Goal: Transaction & Acquisition: Purchase product/service

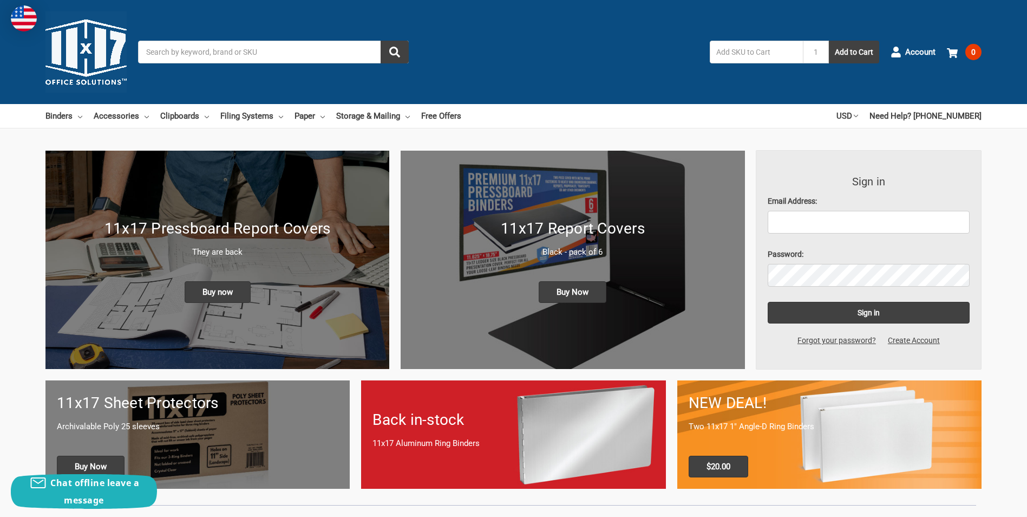
click at [197, 51] on input "Search" at bounding box center [273, 52] width 271 height 23
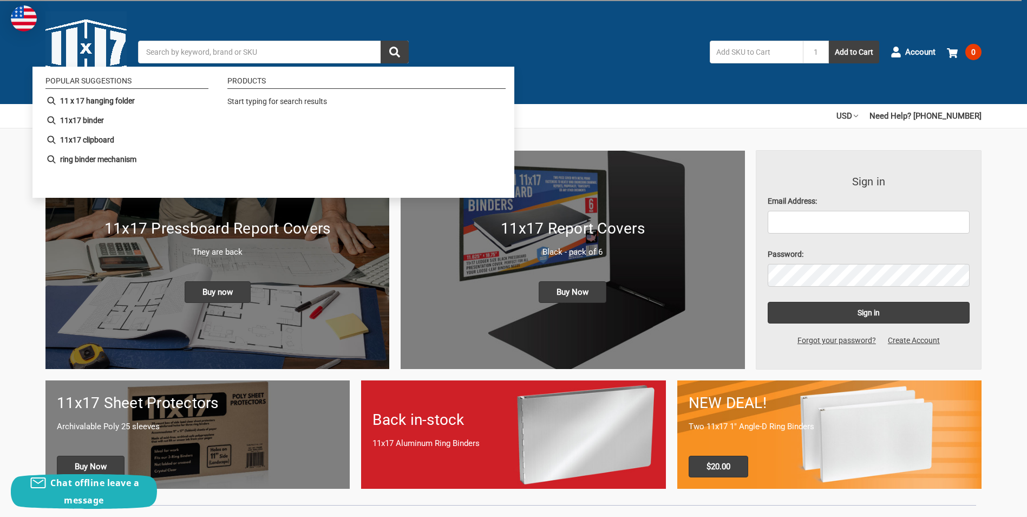
paste input "Reinforced Side Binding Cover, 8 1/2" x 14""
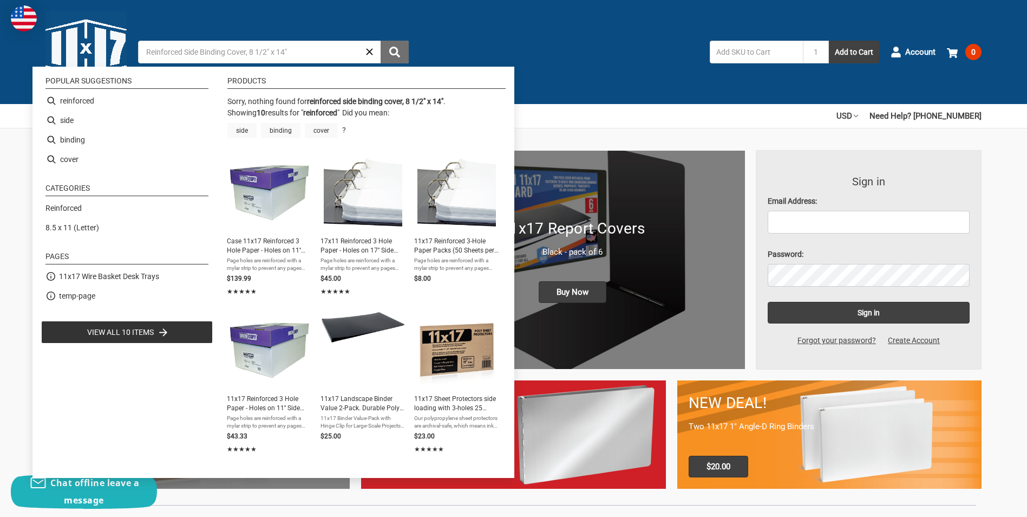
click at [392, 50] on icon "submit" at bounding box center [394, 52] width 11 height 11
type input "reinforced"
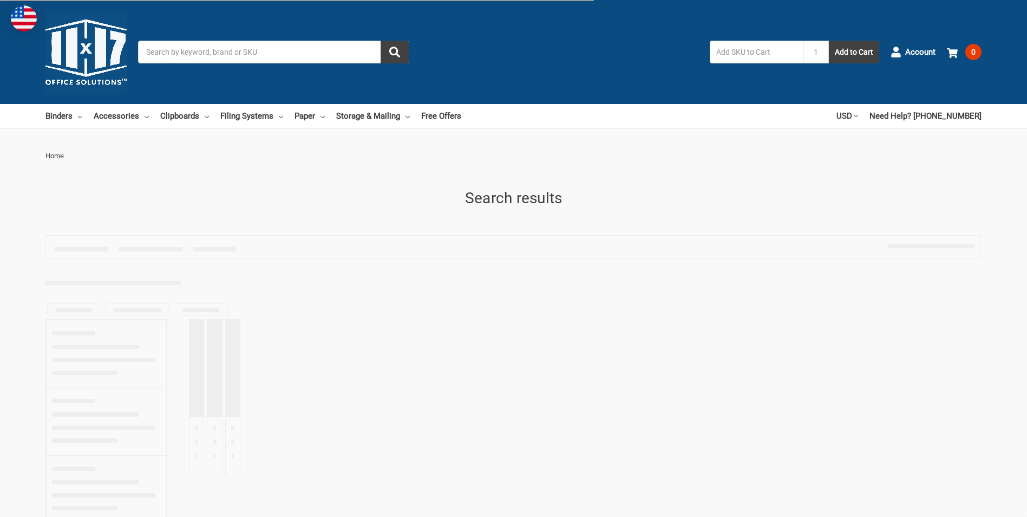
type input "reinforced"
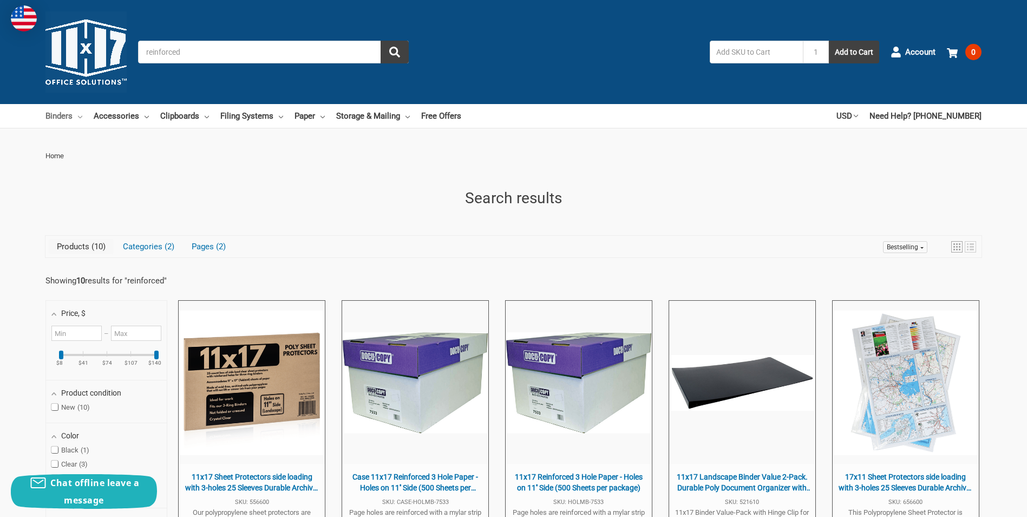
click at [78, 117] on icon at bounding box center [80, 117] width 4 height 4
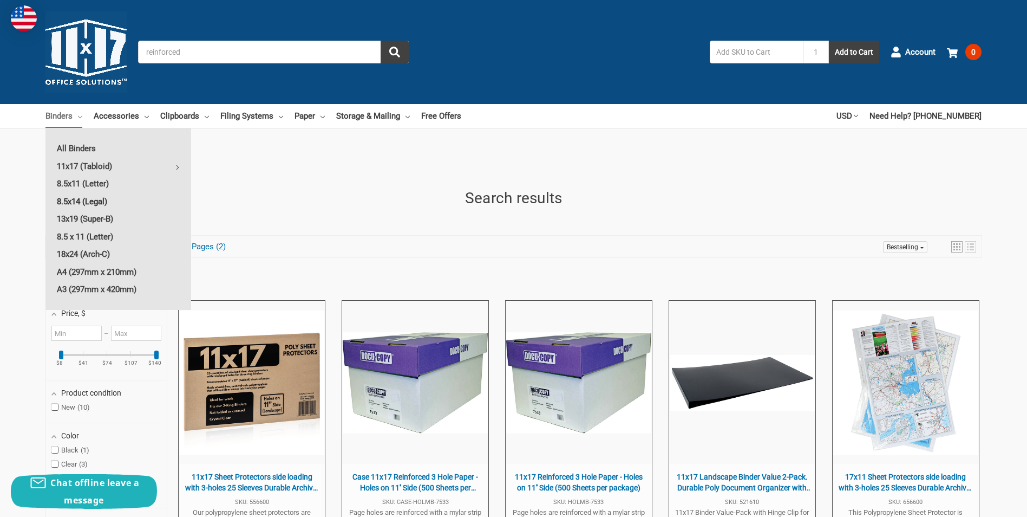
click at [94, 199] on link "8.5x14 (Legal)" at bounding box center [118, 201] width 146 height 17
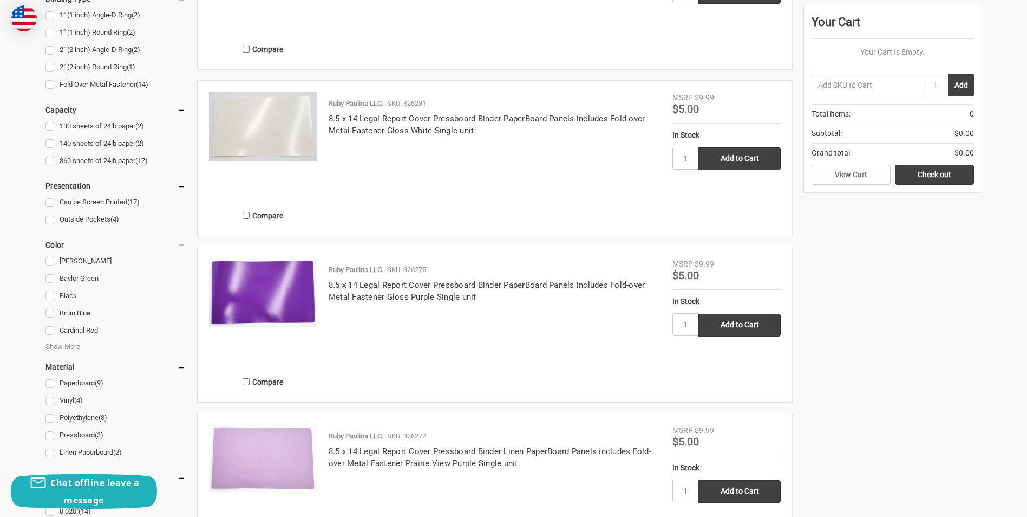
scroll to position [691, 0]
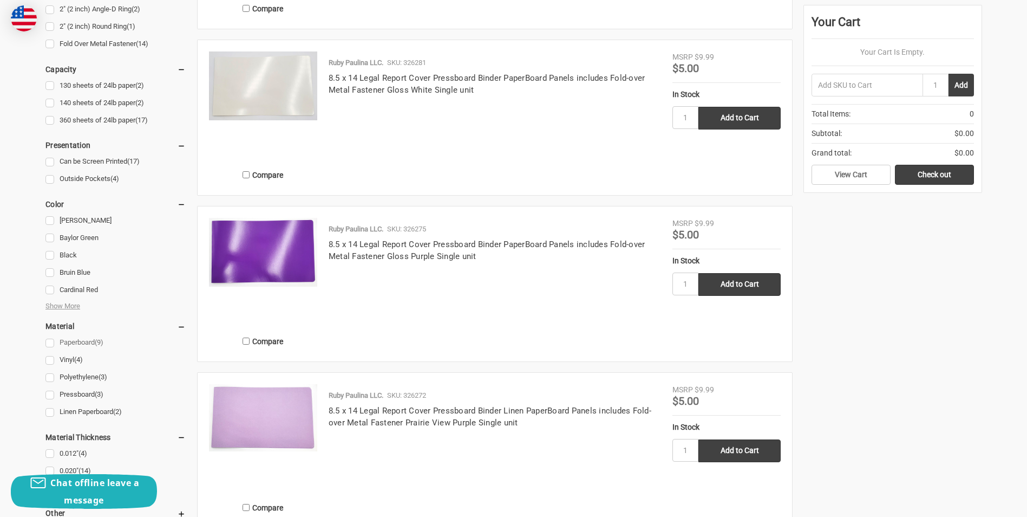
click at [50, 343] on link "Paperboard (9)" at bounding box center [115, 342] width 140 height 15
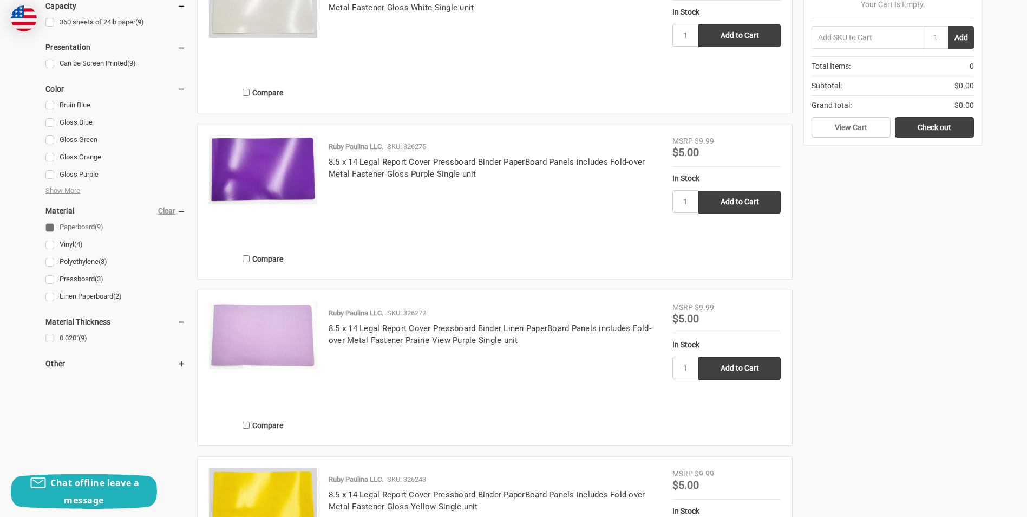
scroll to position [487, 0]
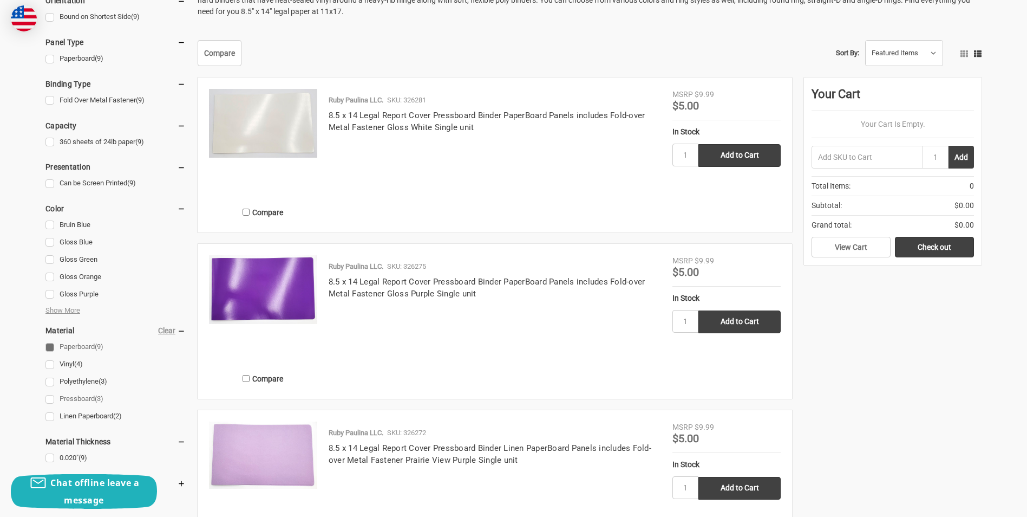
click at [52, 397] on link "Pressboard (3)" at bounding box center [115, 399] width 140 height 15
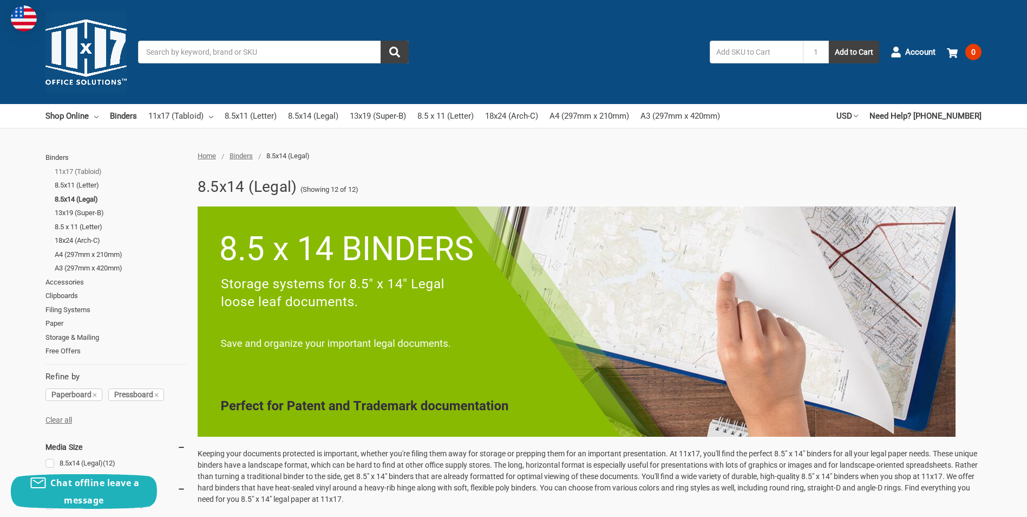
click at [87, 171] on link "11x17 (Tabloid)" at bounding box center [120, 172] width 131 height 14
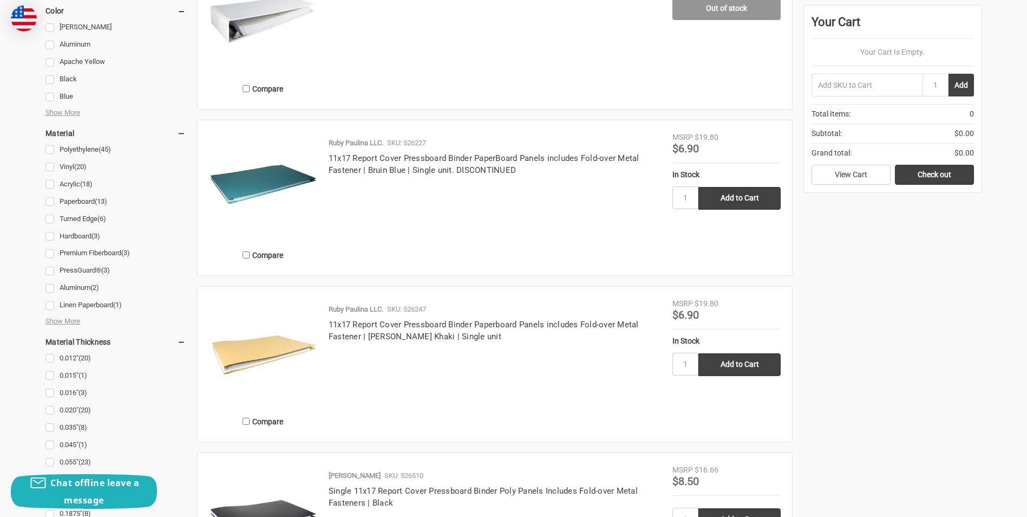
scroll to position [1029, 0]
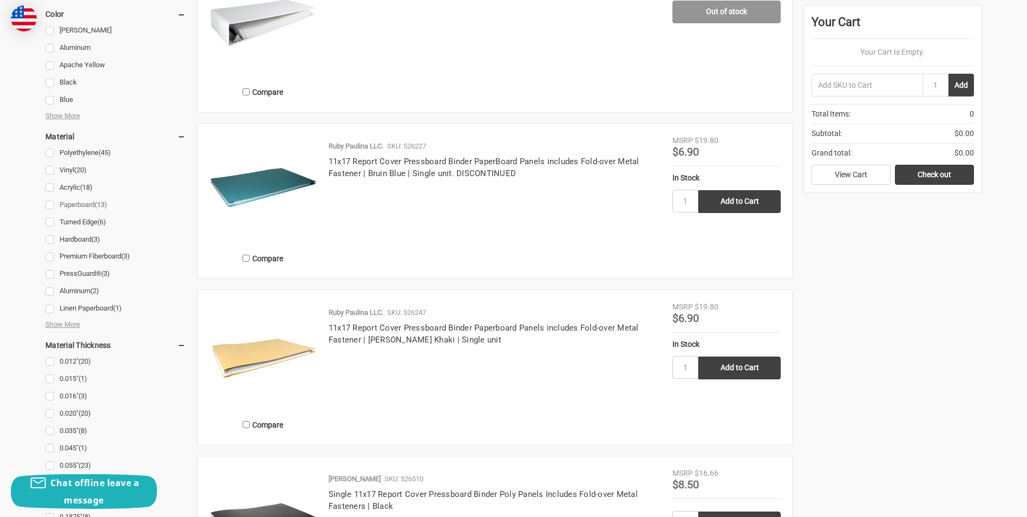
click at [49, 202] on link "Paperboard (13)" at bounding box center [115, 205] width 140 height 15
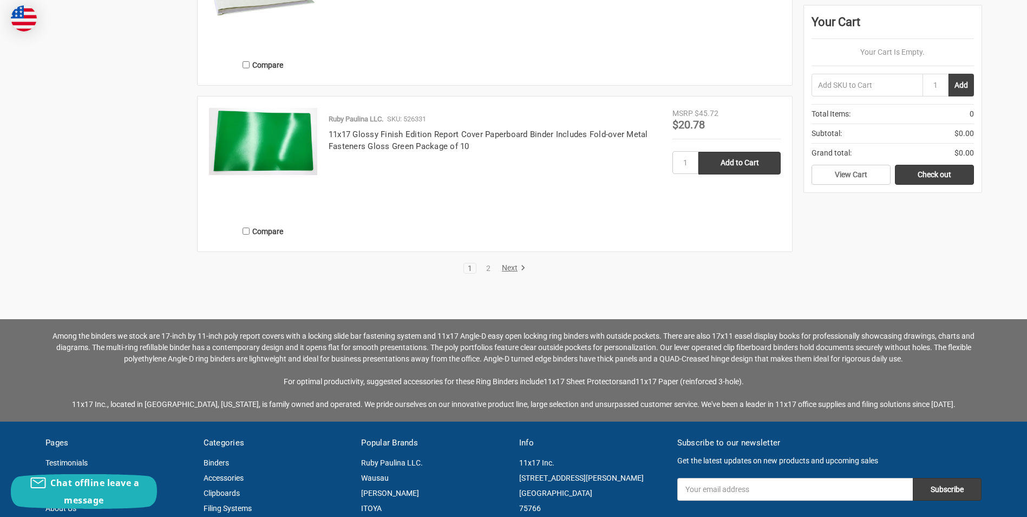
scroll to position [2112, 0]
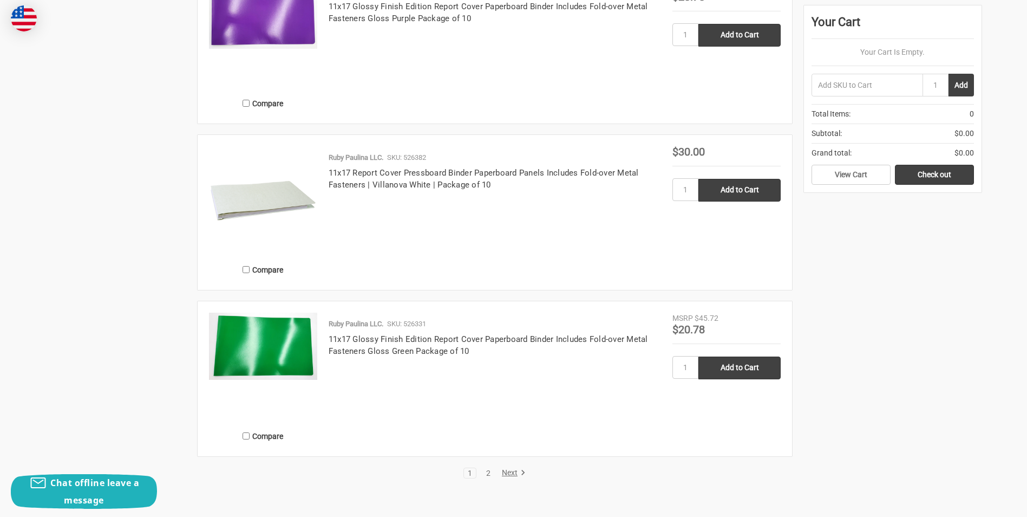
click at [487, 472] on link "2" at bounding box center [488, 473] width 12 height 8
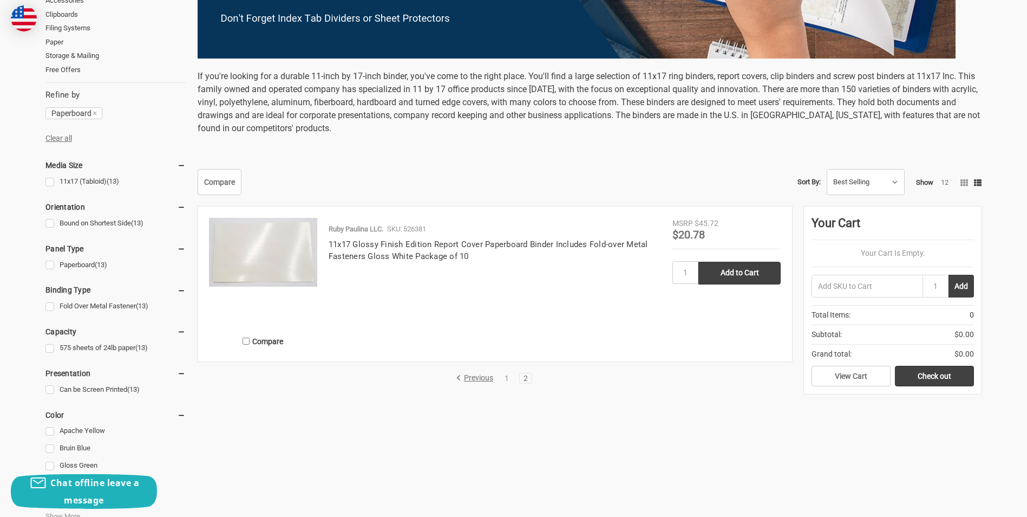
scroll to position [379, 0]
